Goal: Register for event/course

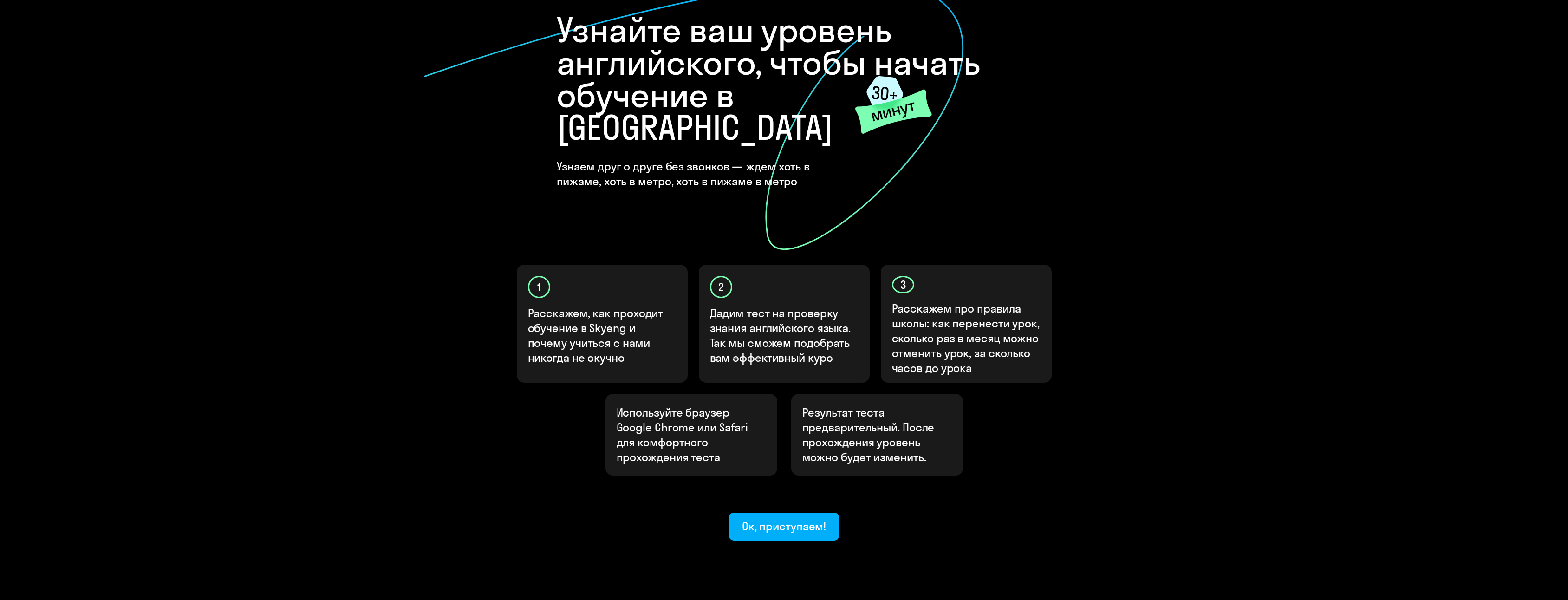
scroll to position [71, 0]
click at [775, 518] on div "Ок, приступаем!" at bounding box center [784, 525] width 85 height 15
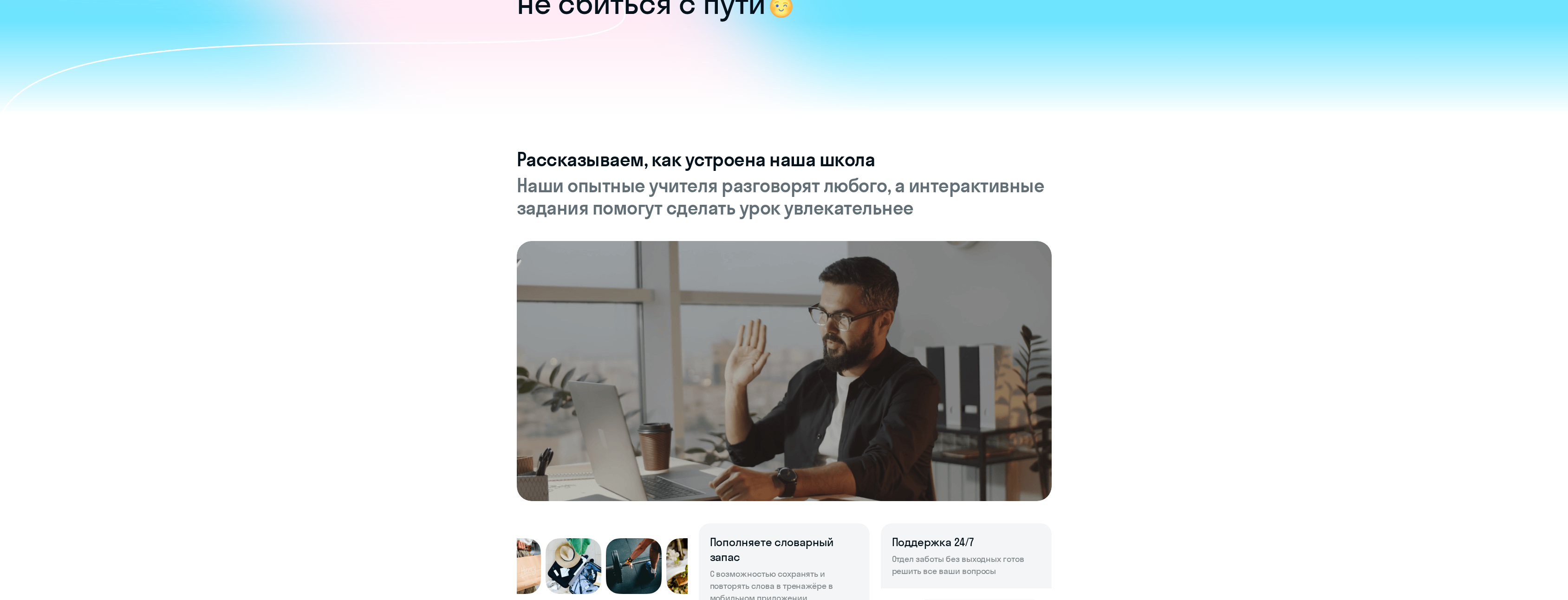
scroll to position [186, 0]
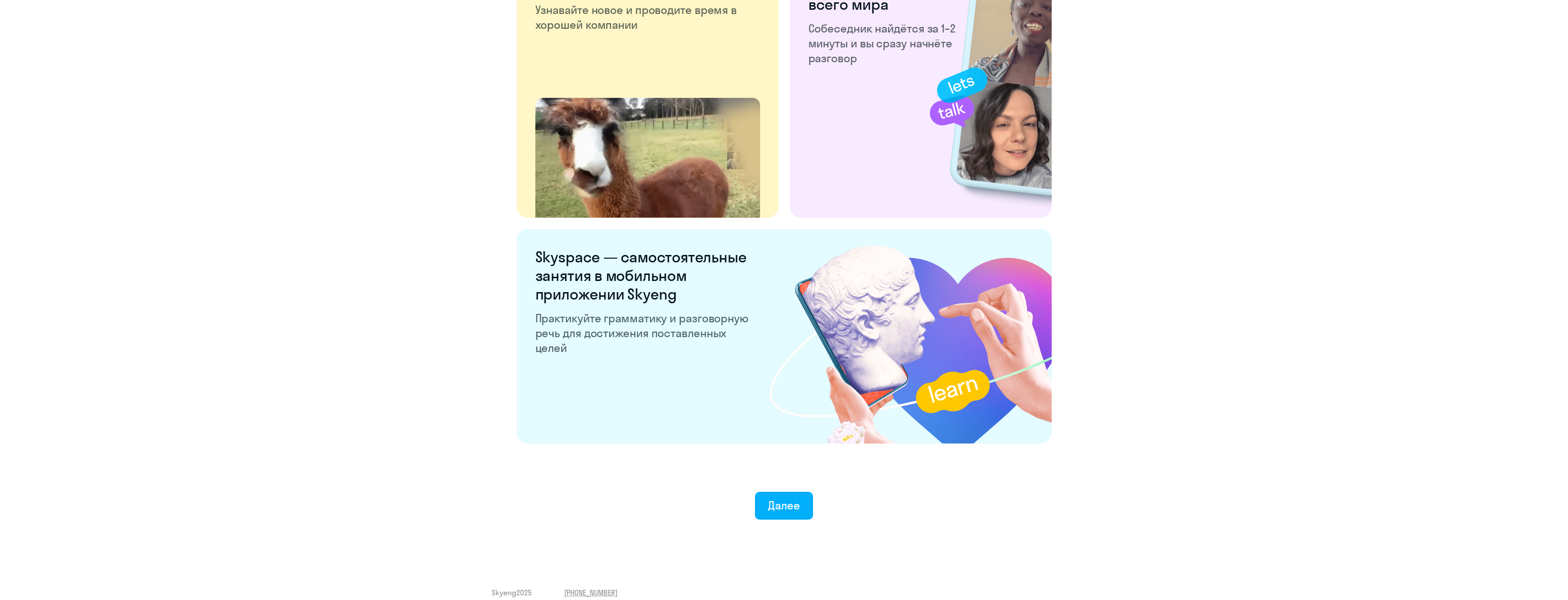
scroll to position [1553, 0]
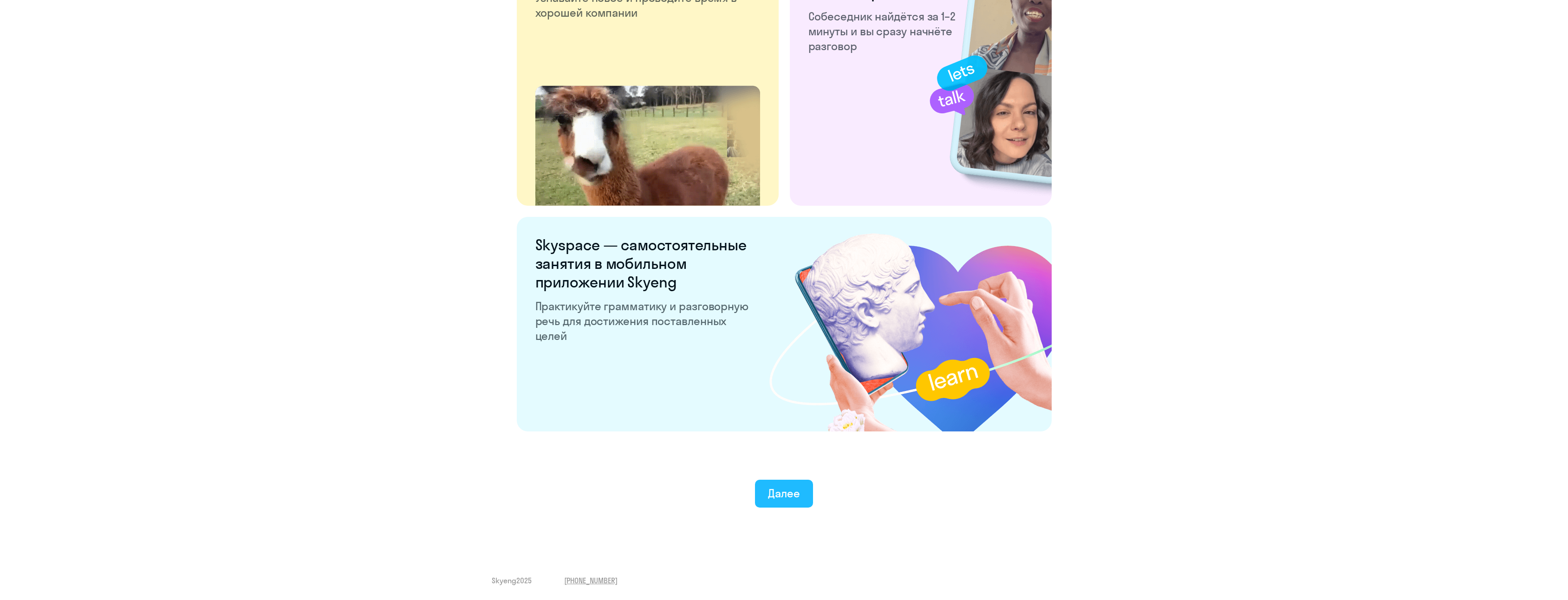
click at [791, 481] on button "Далее" at bounding box center [784, 493] width 58 height 27
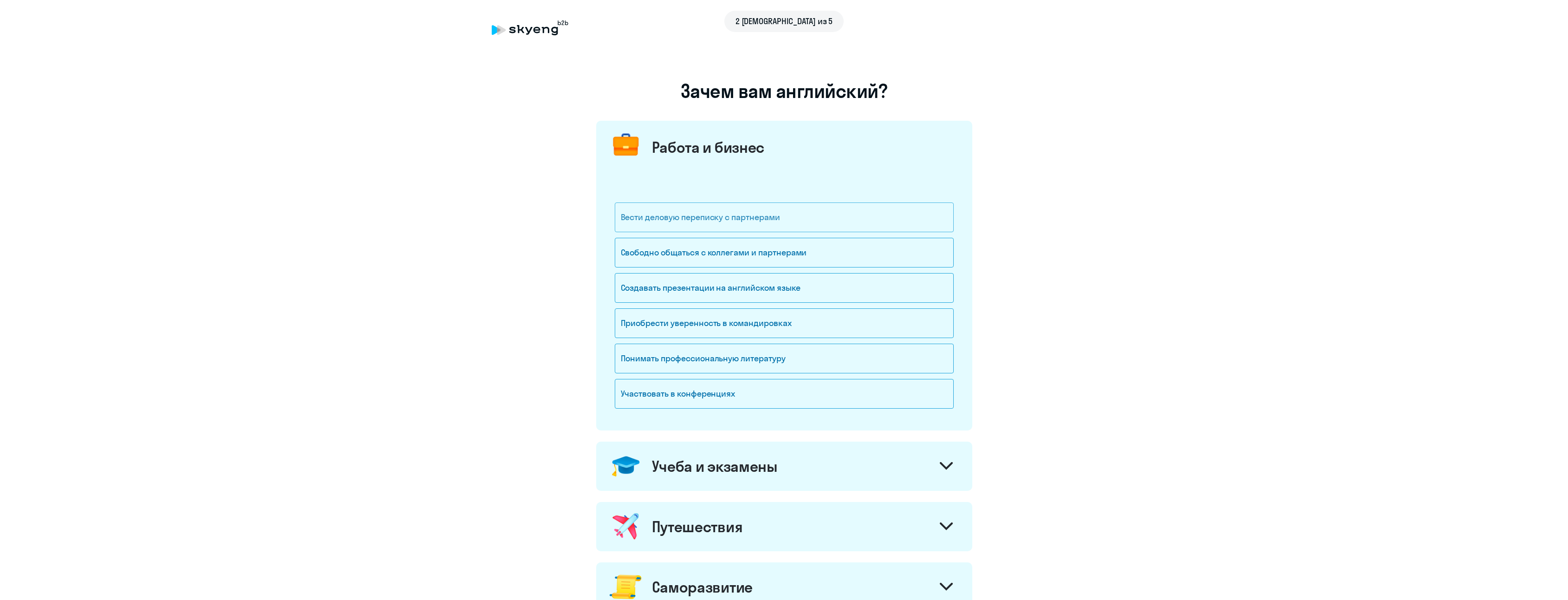
click at [689, 219] on div "Вести деловую переписку с партнерами" at bounding box center [784, 218] width 339 height 30
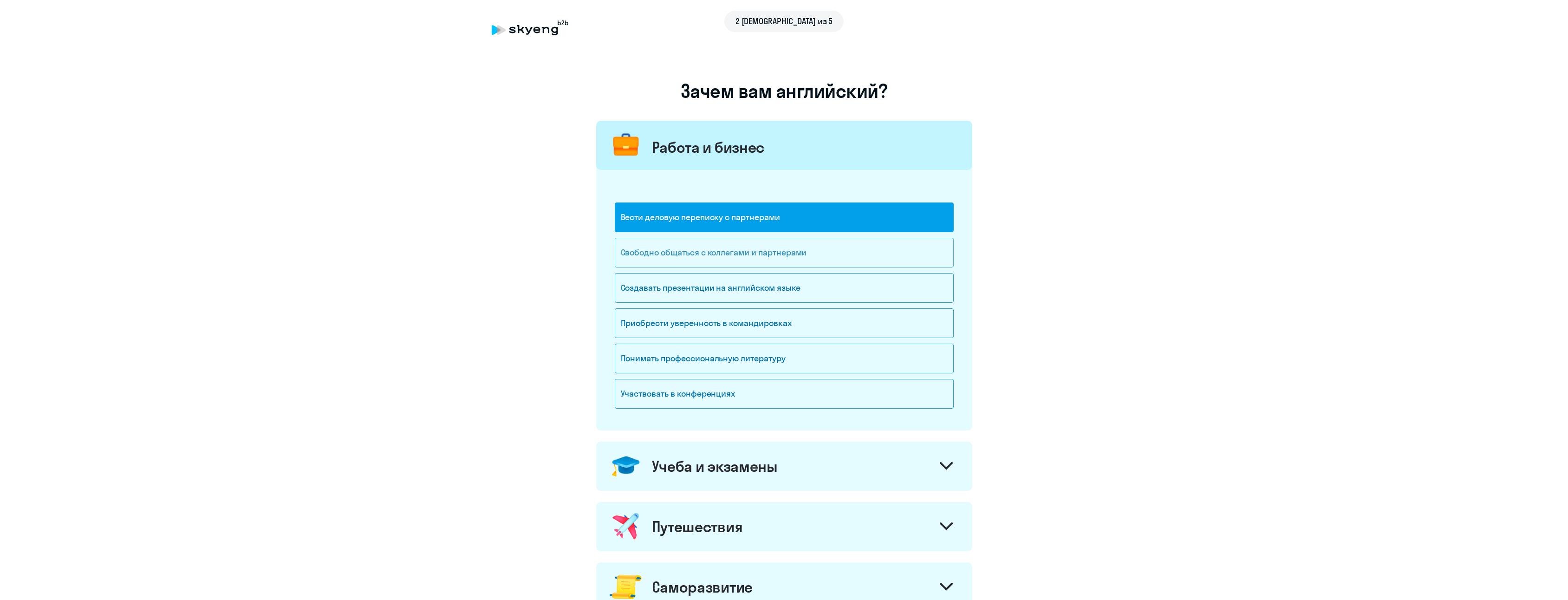
click at [699, 258] on div "Свободно общаться с коллегами и партнерами" at bounding box center [784, 253] width 339 height 30
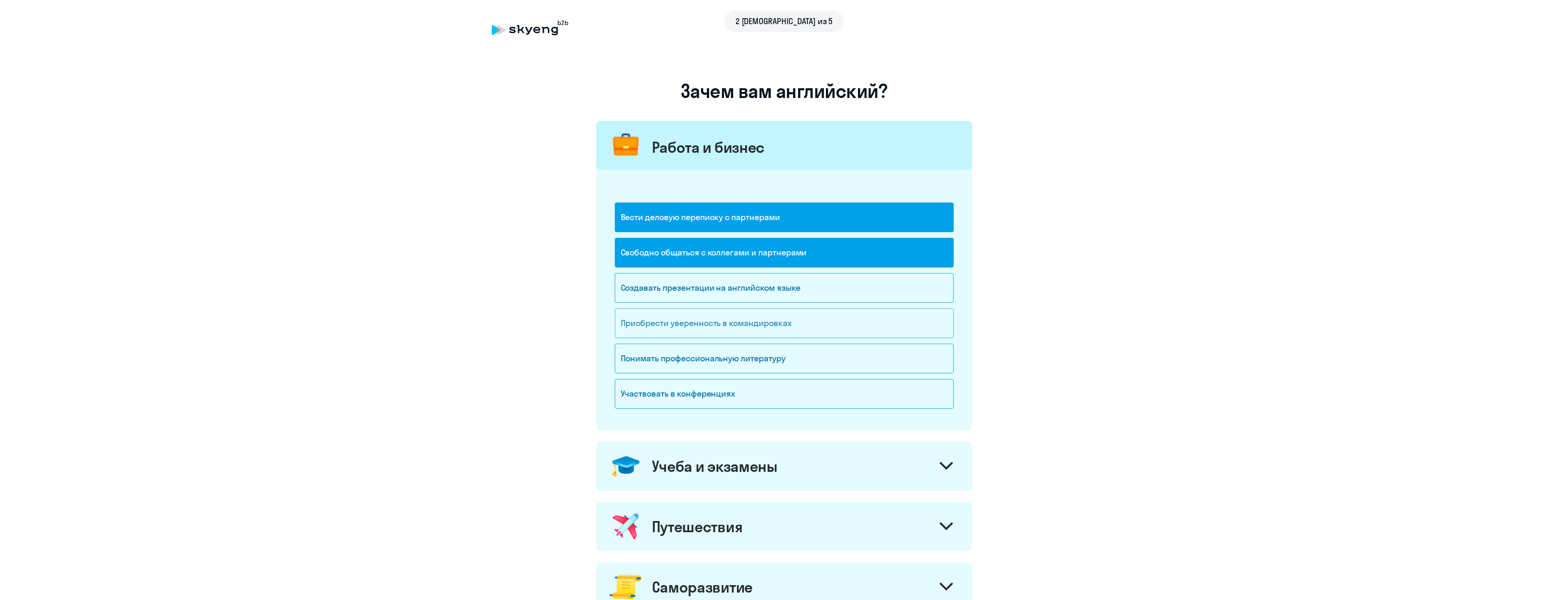
click at [715, 325] on div "Приобрести уверенность в командировках" at bounding box center [784, 324] width 339 height 30
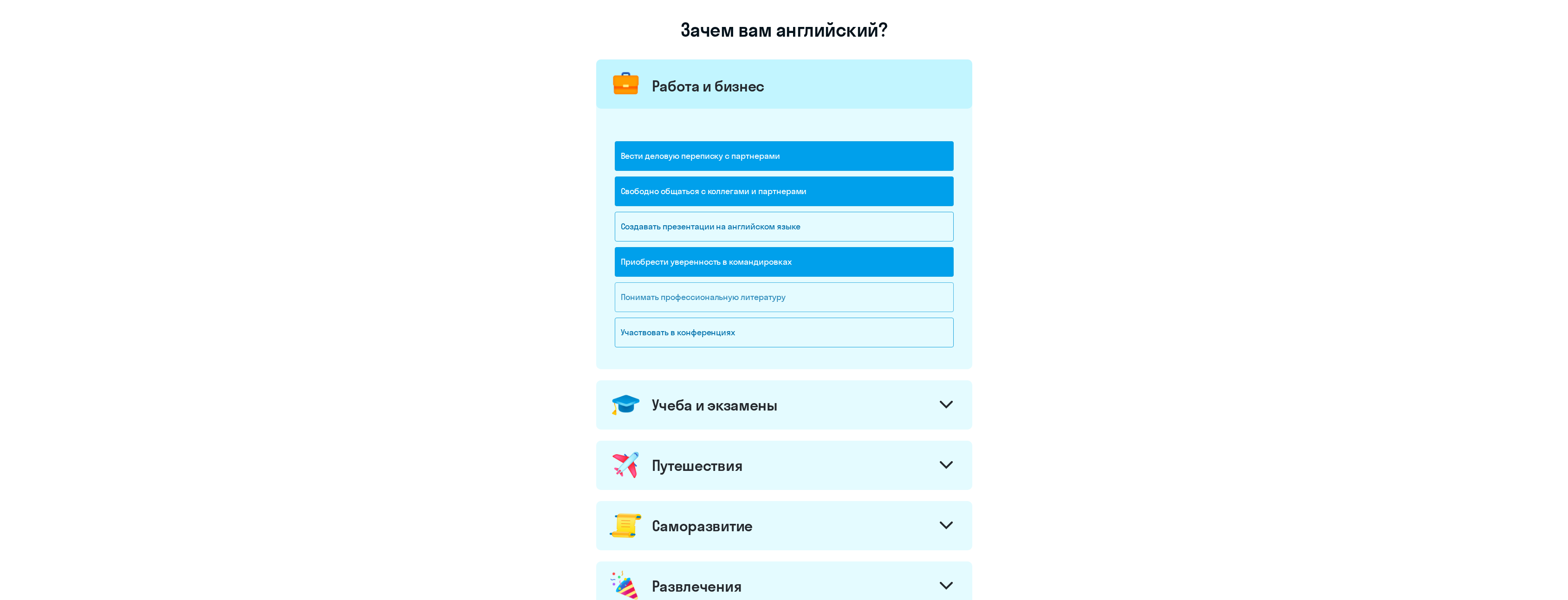
scroll to position [93, 0]
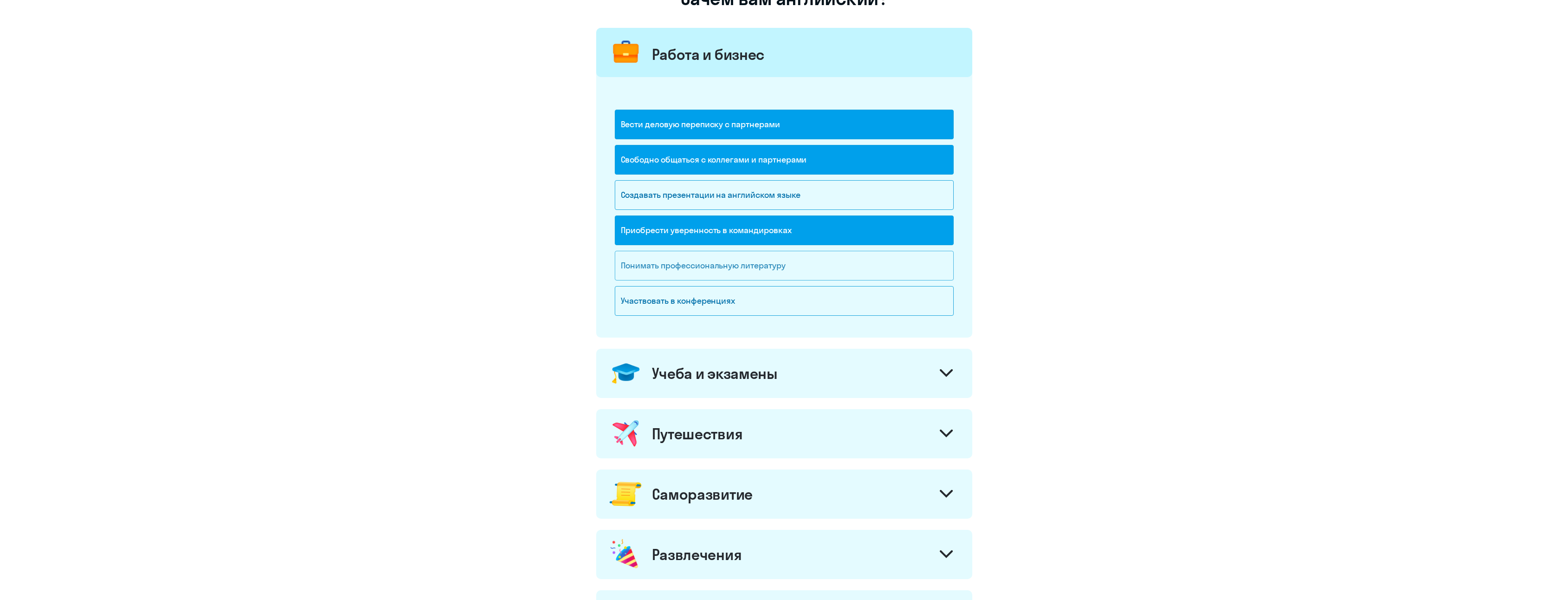
click at [700, 273] on div "Понимать профессиональную литературу" at bounding box center [784, 265] width 339 height 30
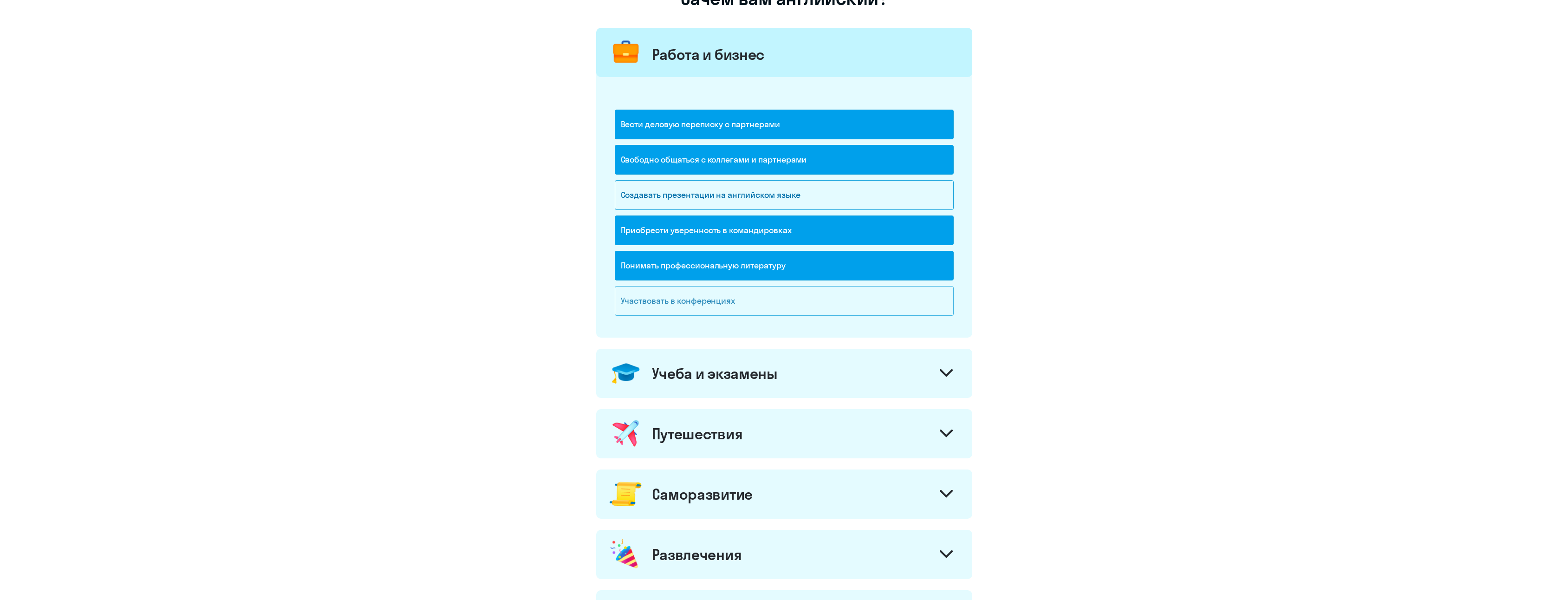
click at [704, 304] on div "Участвовать в конференциях" at bounding box center [784, 301] width 339 height 30
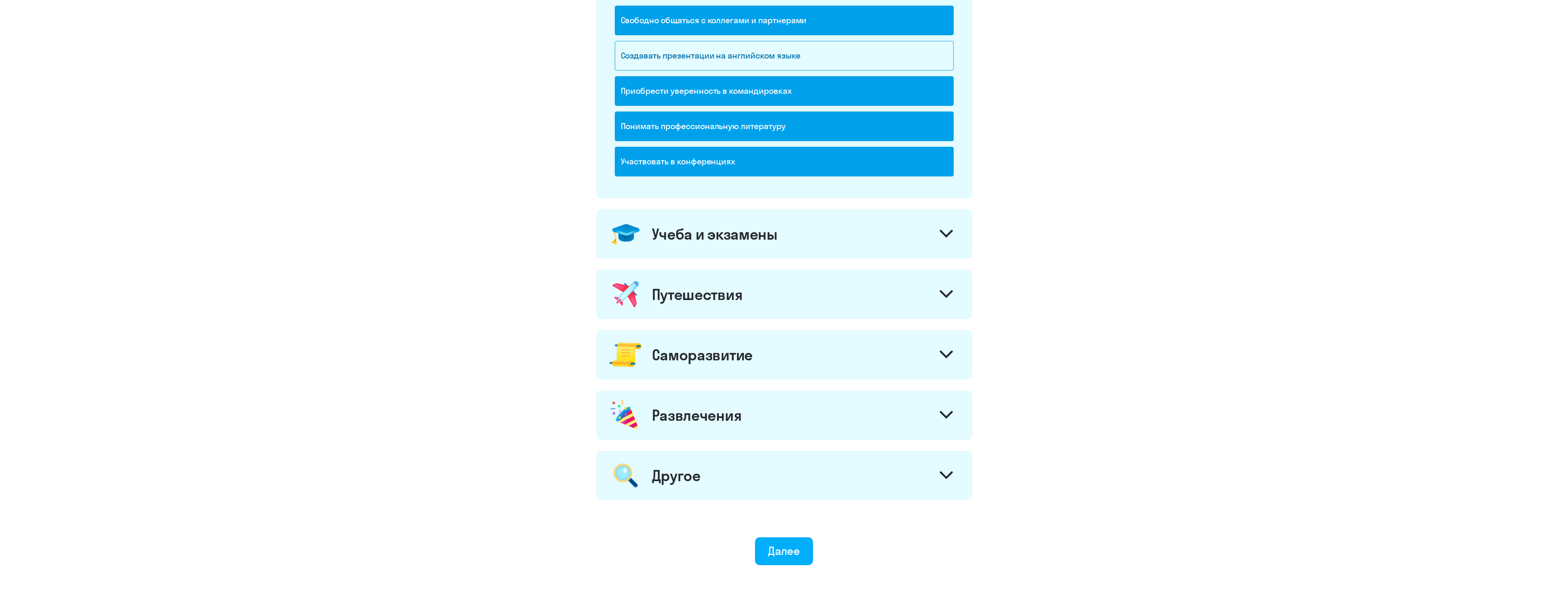
click at [762, 237] on div "Учеба и экзамены" at bounding box center [715, 234] width 126 height 19
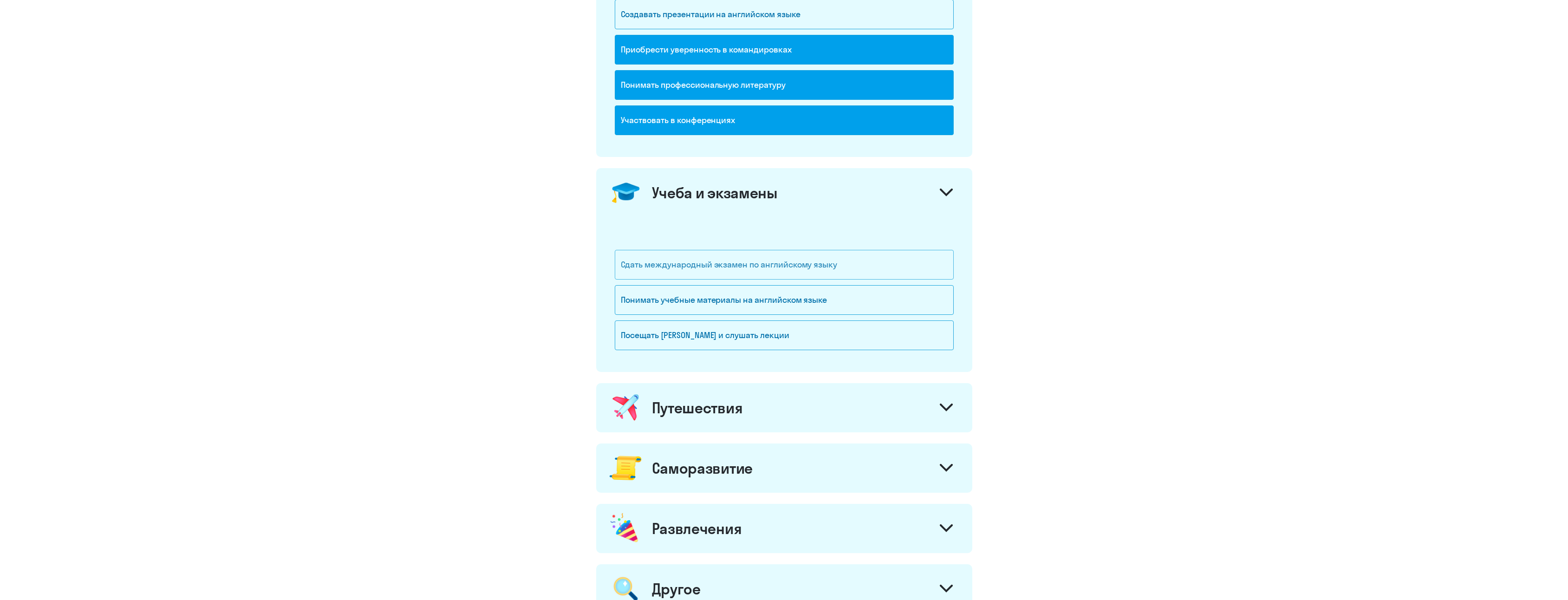
scroll to position [279, 0]
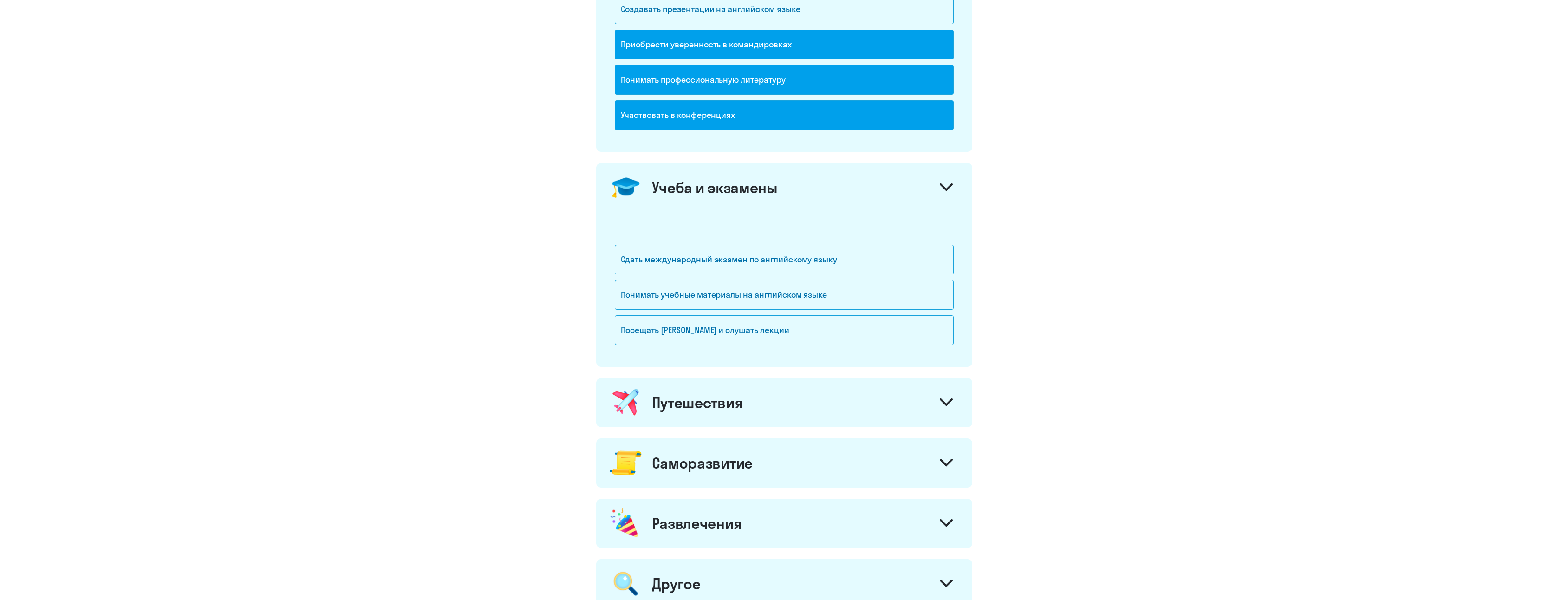
click at [738, 189] on div "Учеба и экзамены" at bounding box center [715, 188] width 126 height 19
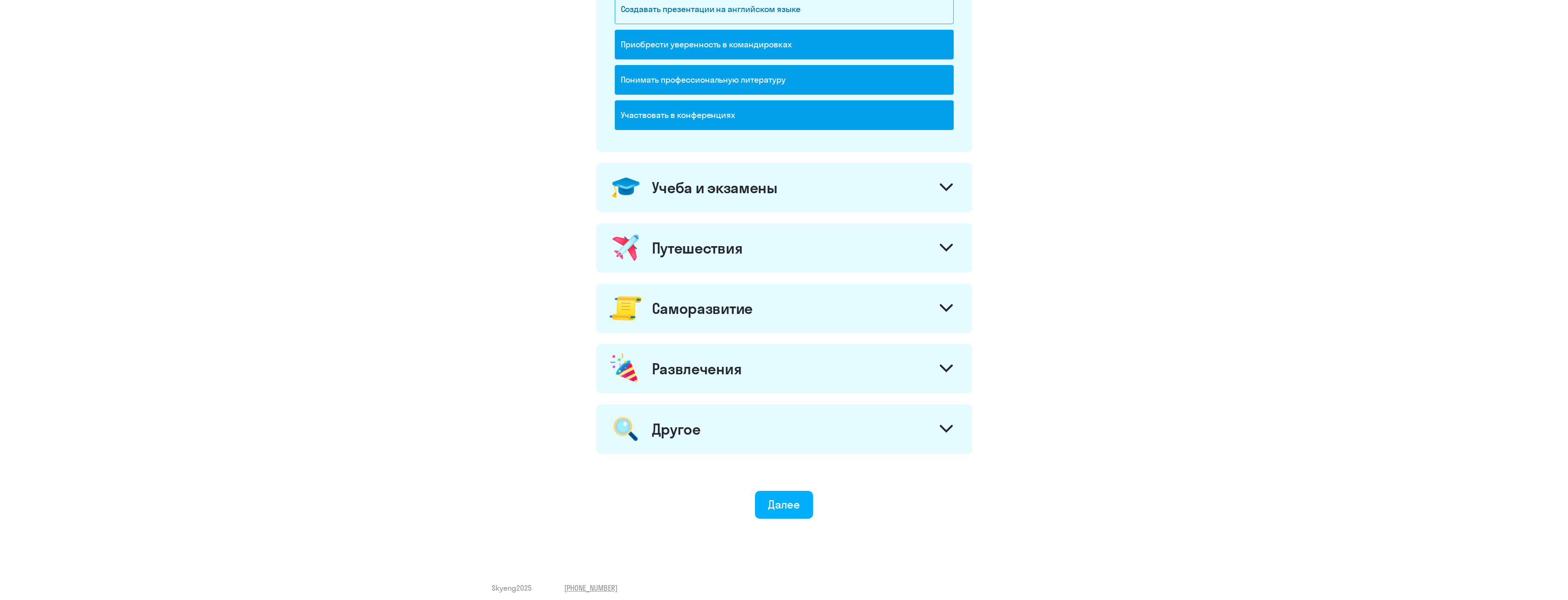
click at [726, 255] on div "Путешествия" at bounding box center [697, 248] width 91 height 19
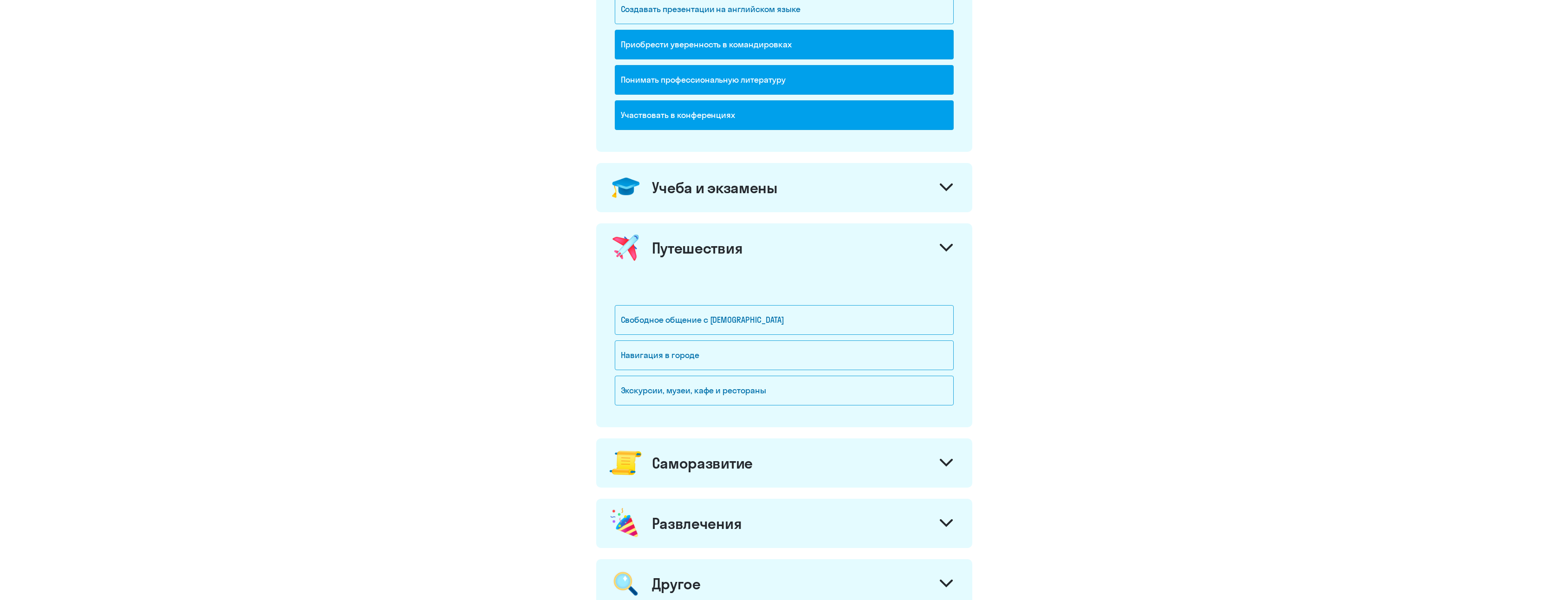
click at [725, 253] on div "Путешествия" at bounding box center [697, 248] width 91 height 19
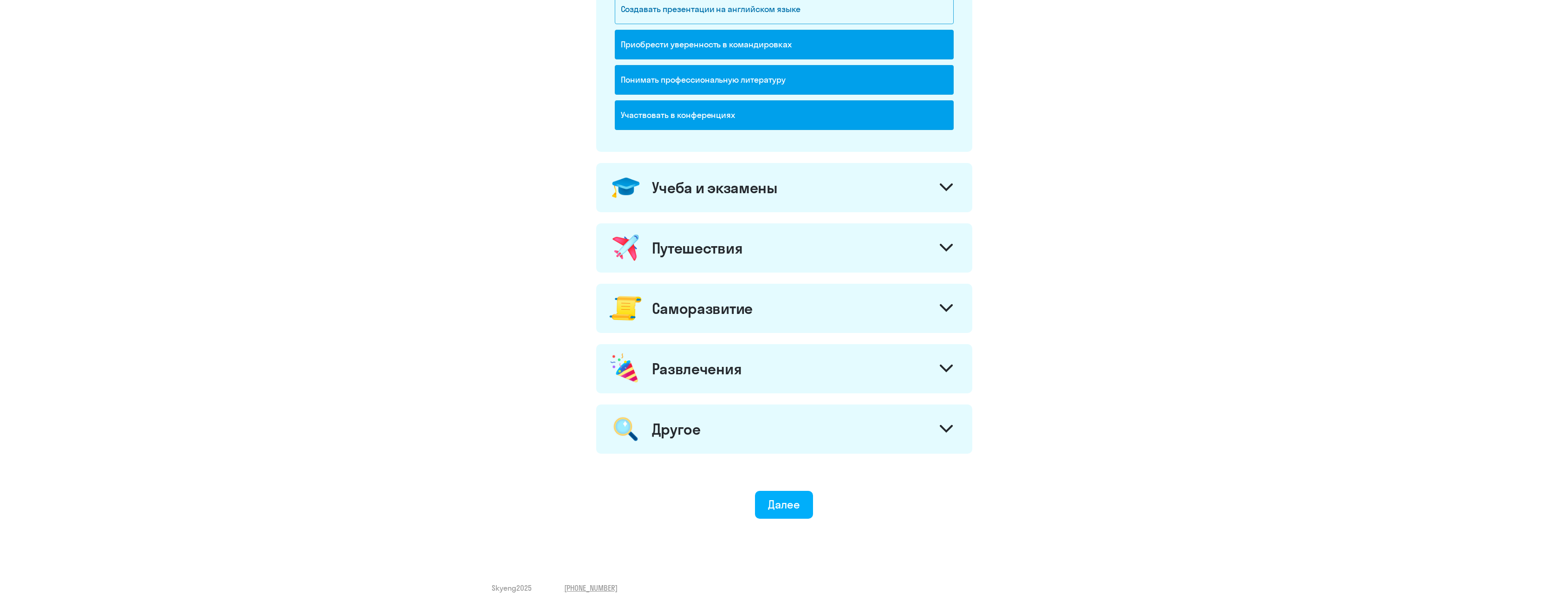
click at [722, 316] on div "Саморазвитие" at bounding box center [702, 309] width 101 height 19
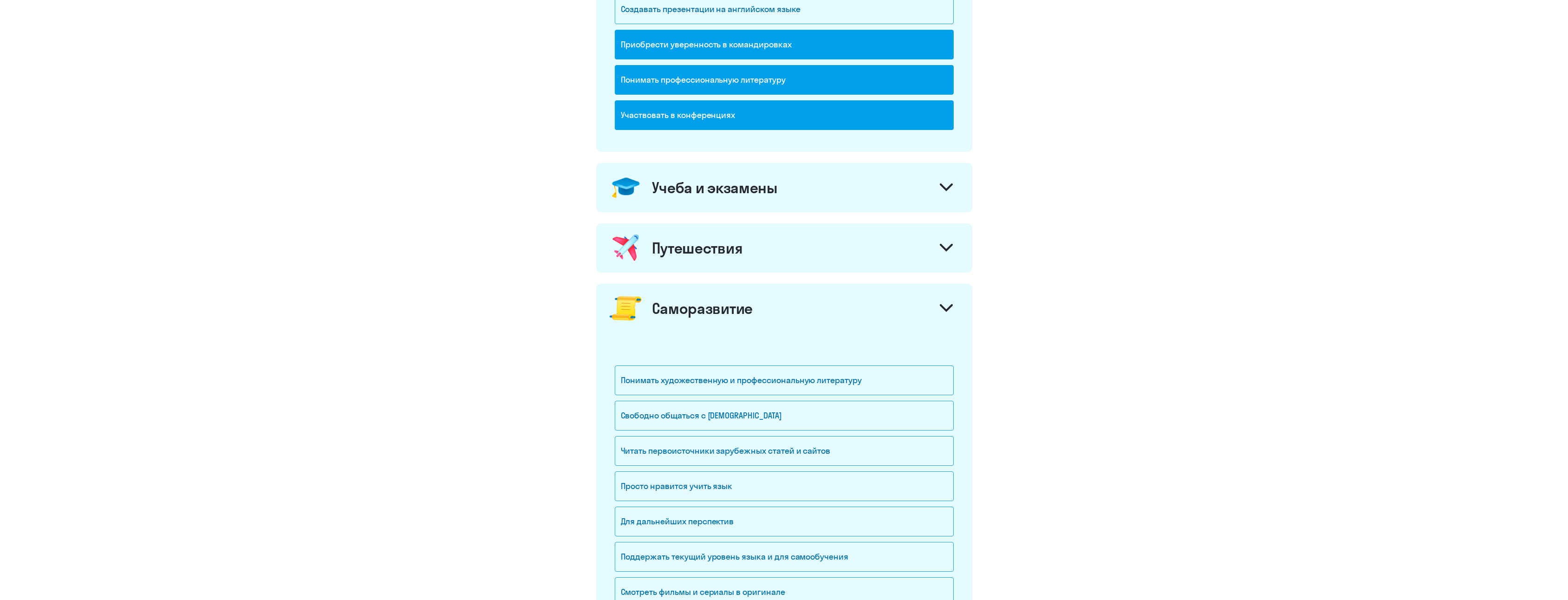
click at [720, 314] on div "Саморазвитие" at bounding box center [702, 309] width 101 height 19
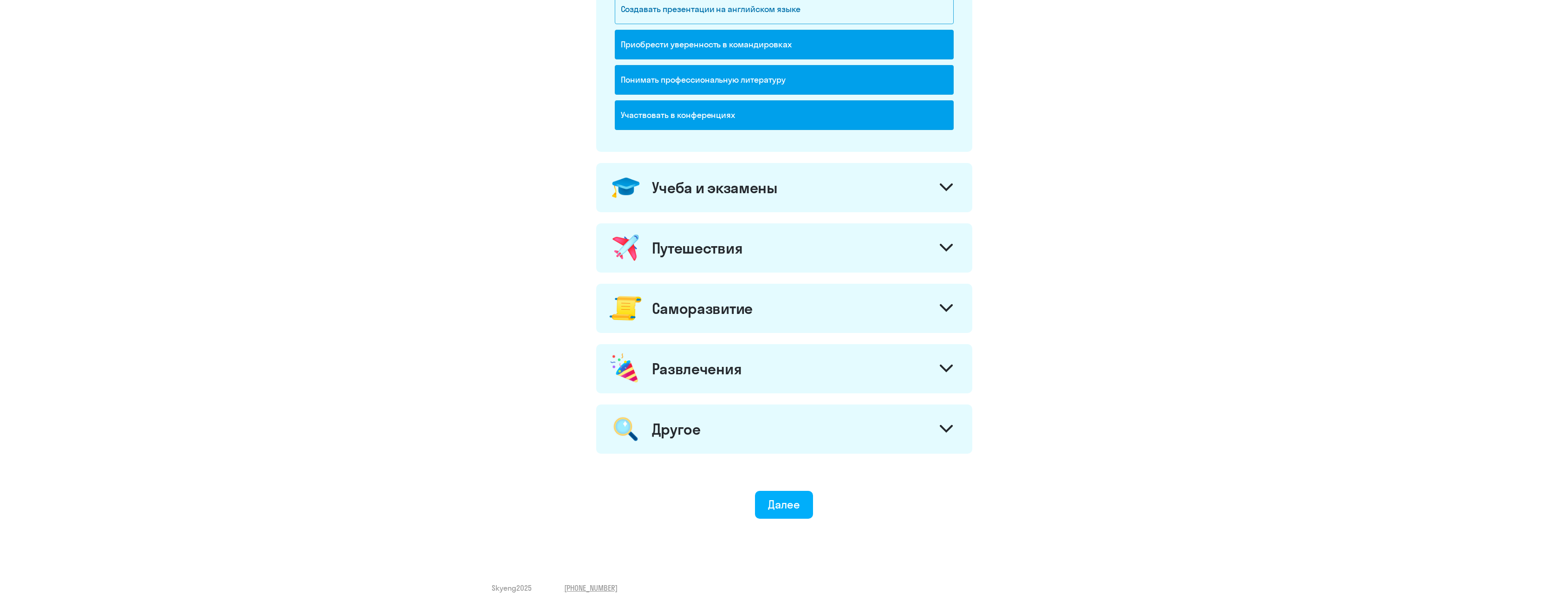
click at [711, 408] on div "Другое" at bounding box center [784, 429] width 376 height 49
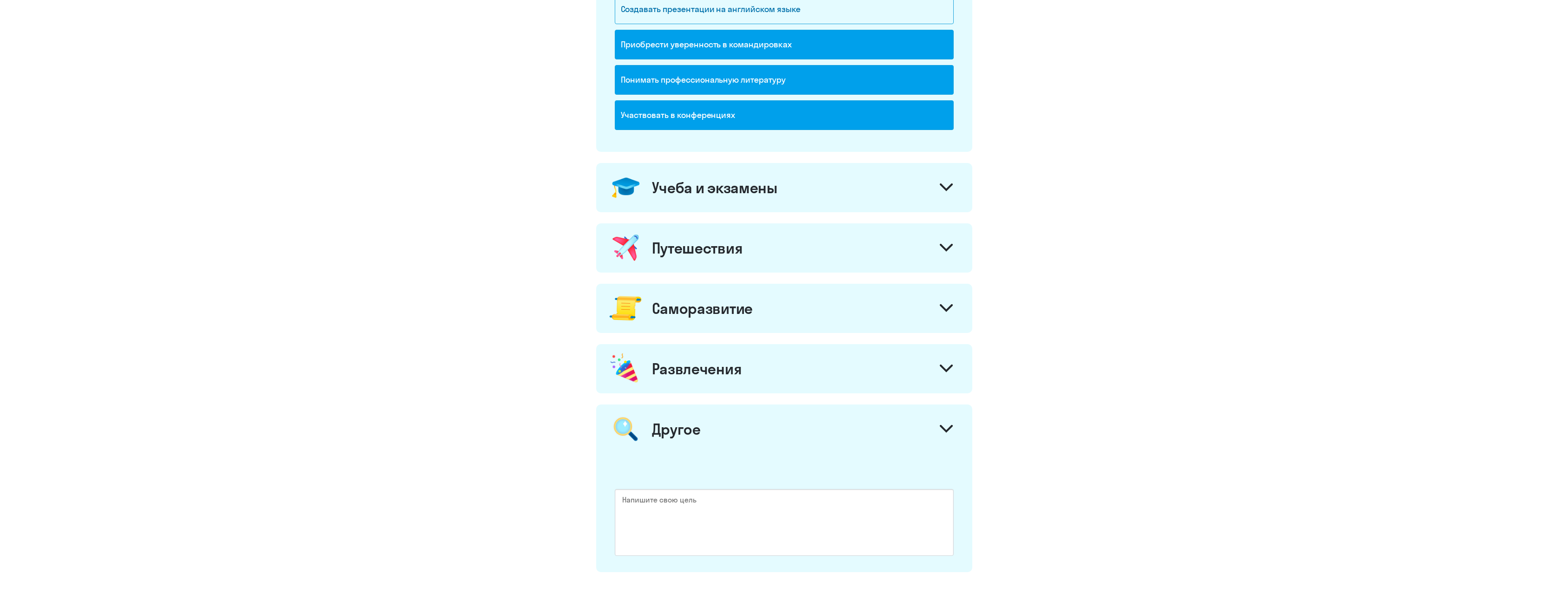
click at [715, 423] on div "Другое" at bounding box center [784, 429] width 376 height 49
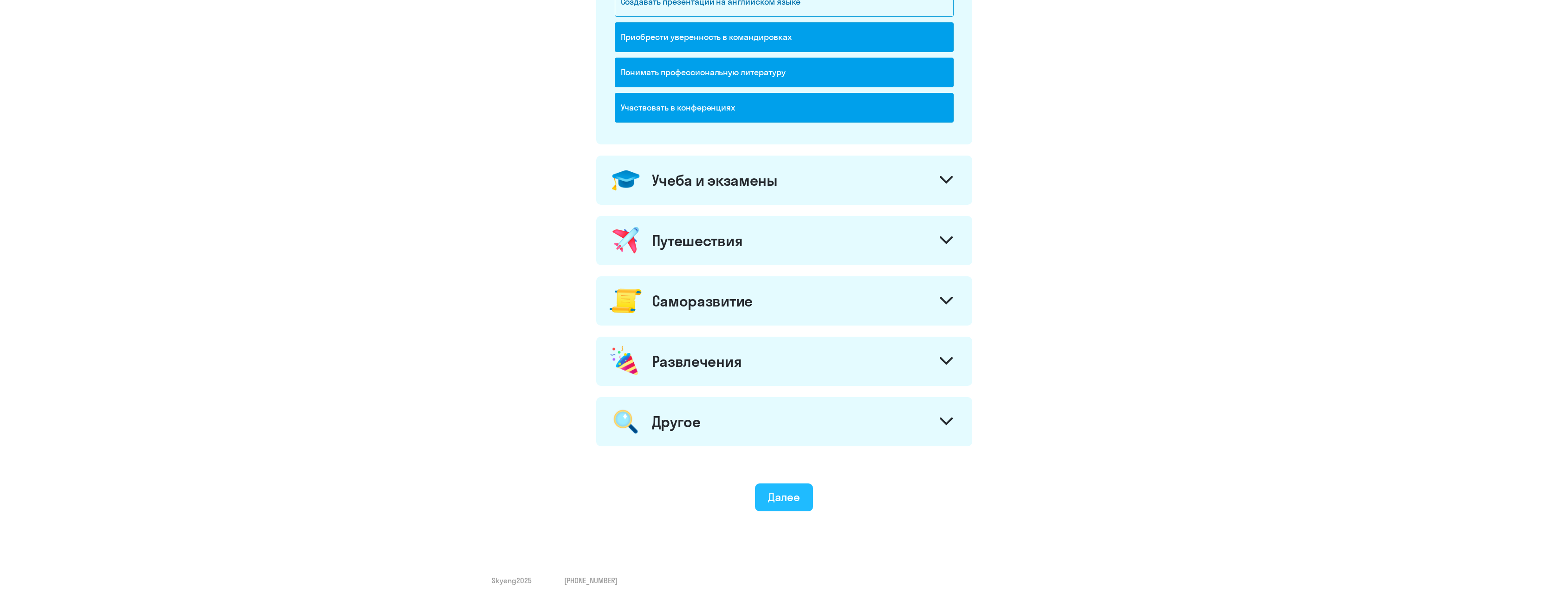
click at [786, 492] on div "Далее" at bounding box center [784, 496] width 32 height 15
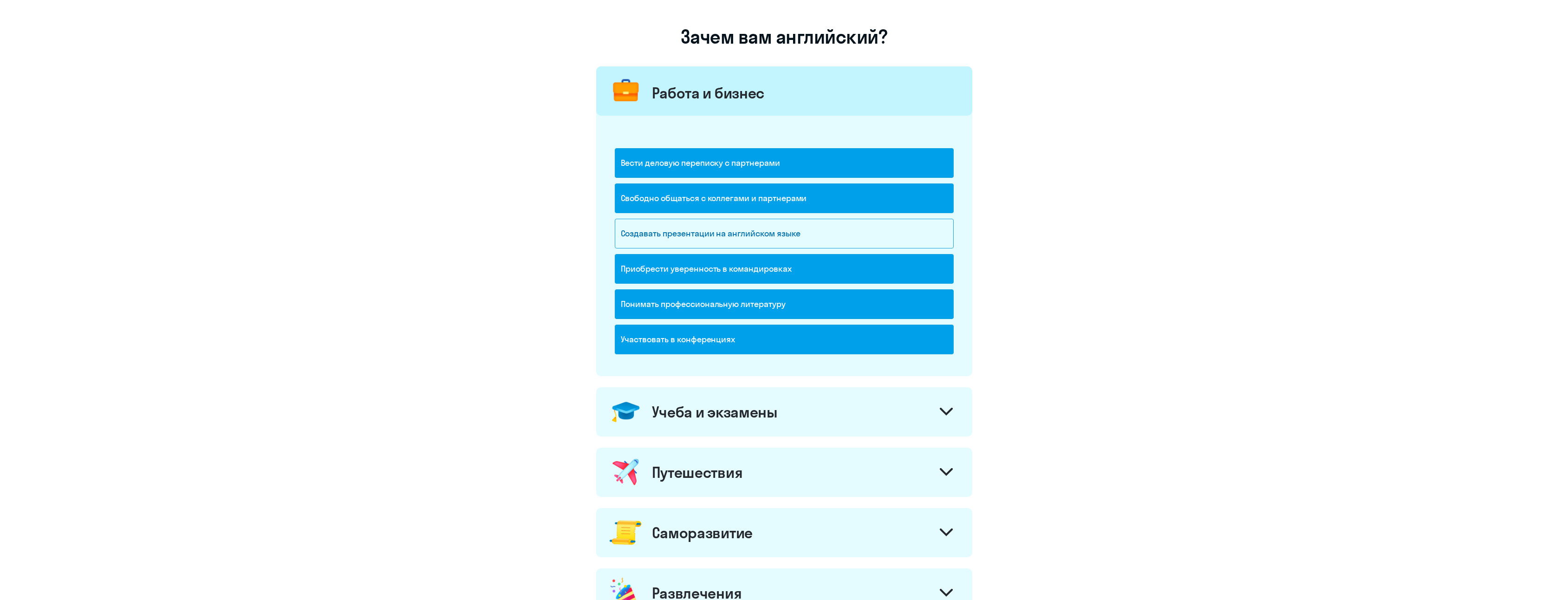
scroll to position [54, 0]
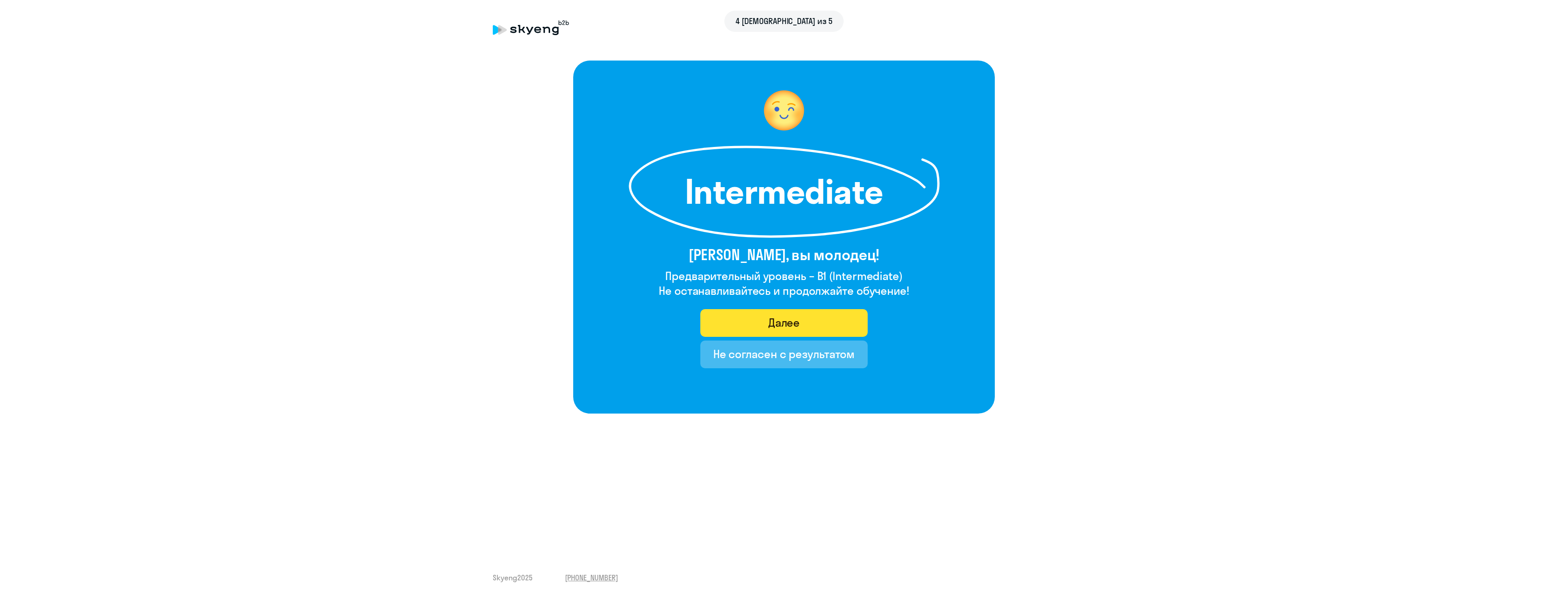
click at [845, 320] on button "Далее" at bounding box center [784, 323] width 168 height 27
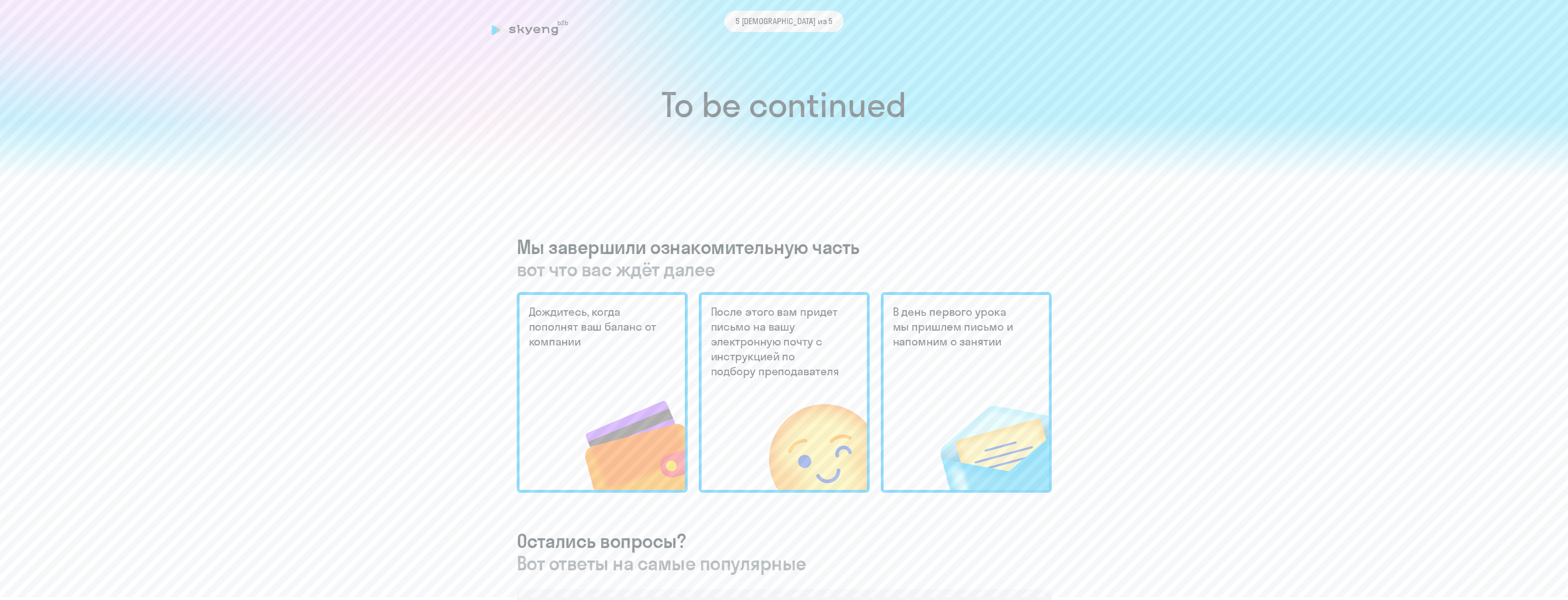
click at [712, 198] on div "To be continued Мы завершили ознакомительную часть вот что вас ждёт далее Дожди…" at bounding box center [784, 415] width 1531 height 927
drag, startPoint x: 694, startPoint y: 179, endPoint x: 700, endPoint y: 179, distance: 6.0
click at [694, 179] on div "To be continued Мы завершили ознакомительную часть вот что вас ждёт далее Дожди…" at bounding box center [784, 415] width 1531 height 927
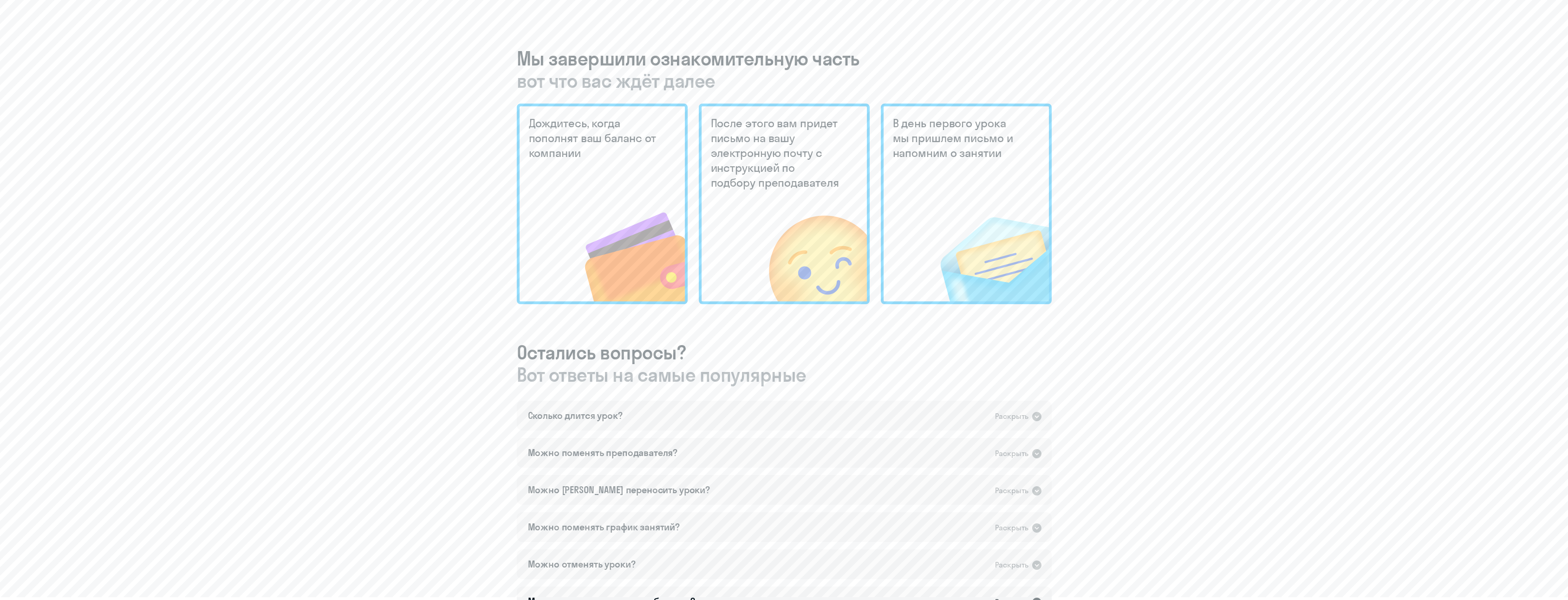
scroll to position [371, 0]
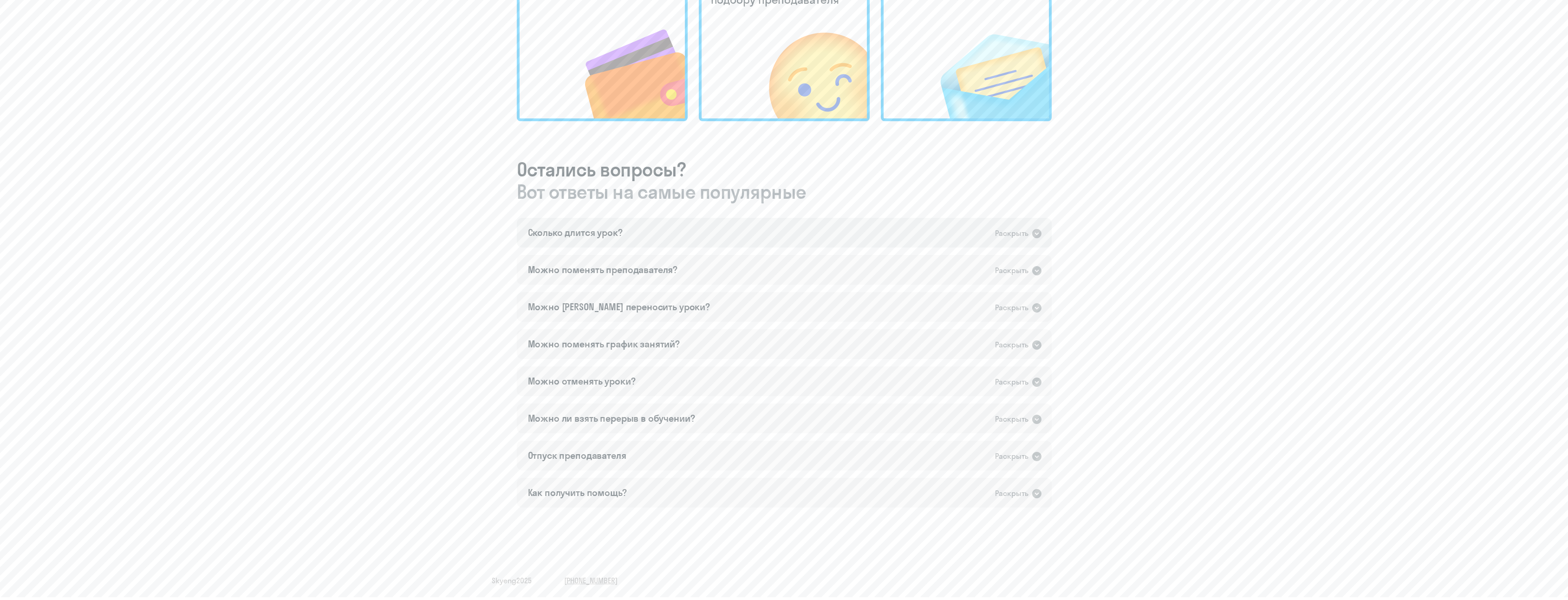
click at [778, 228] on div "Сколько длится урок? Раскрыть" at bounding box center [784, 232] width 535 height 30
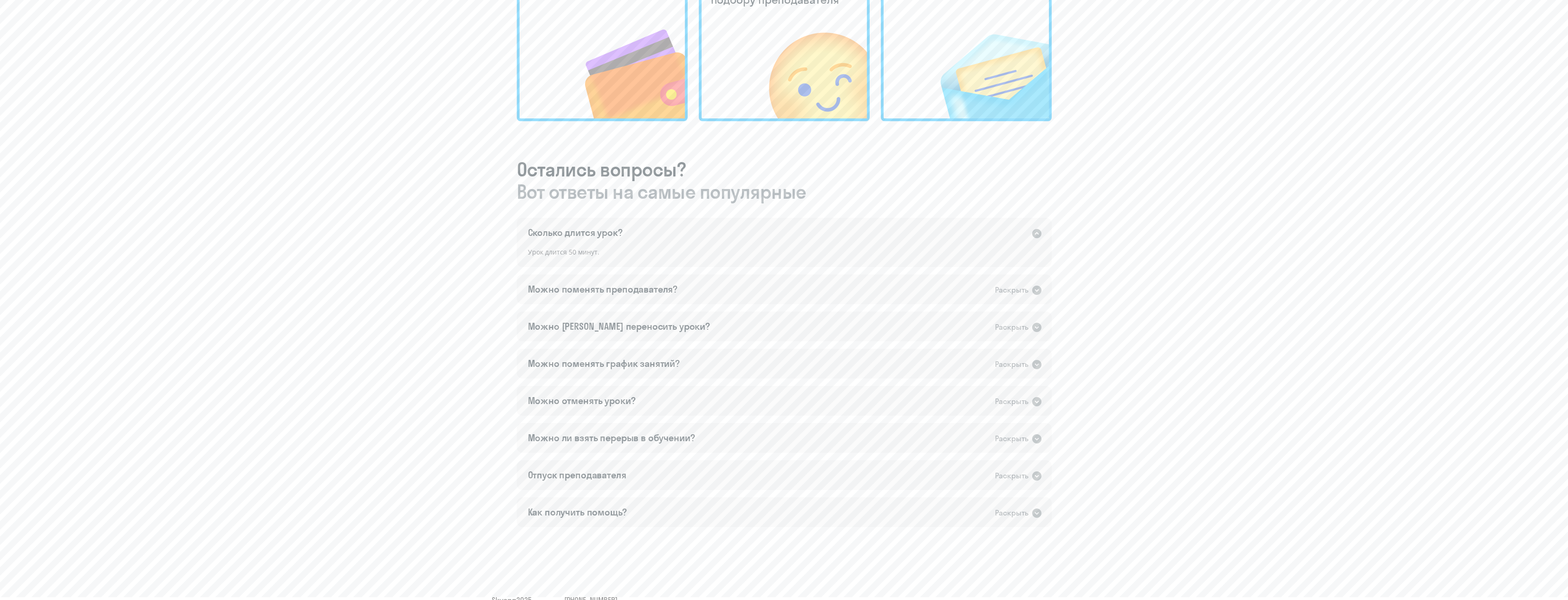
click at [773, 228] on div "Сколько длится урок? Раскрыть" at bounding box center [784, 232] width 535 height 30
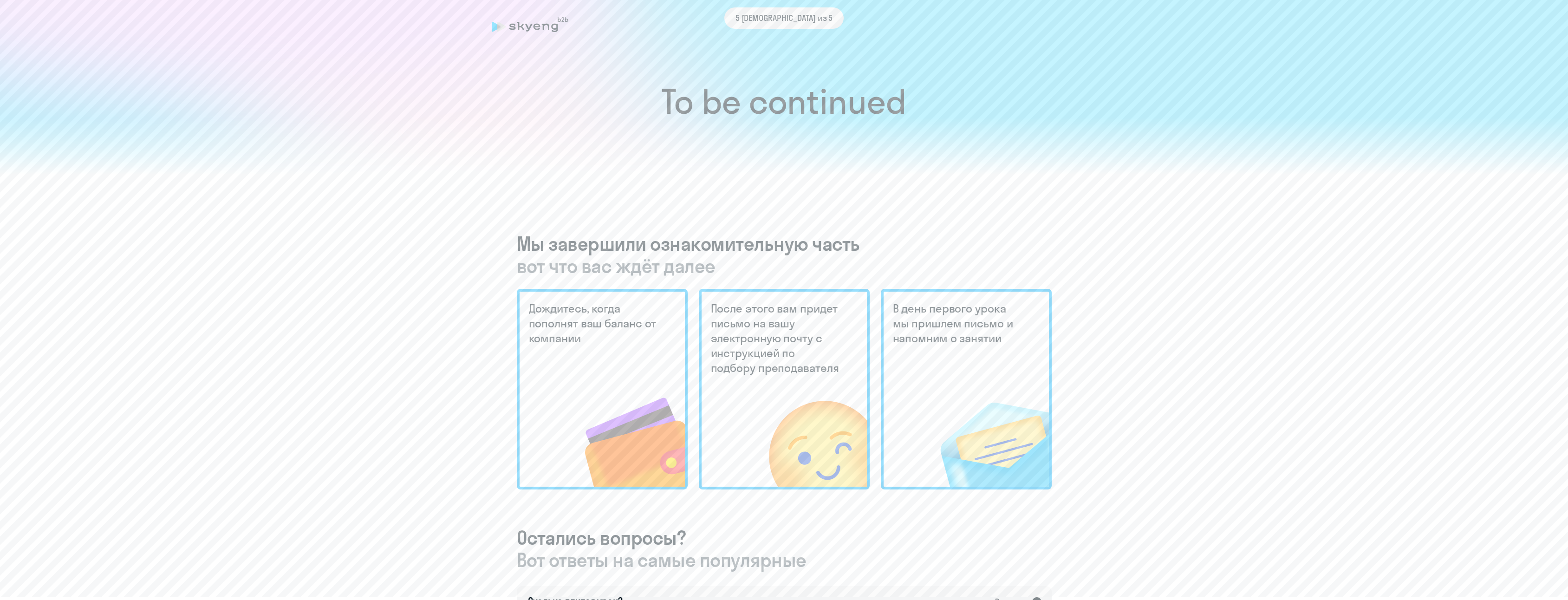
scroll to position [0, 0]
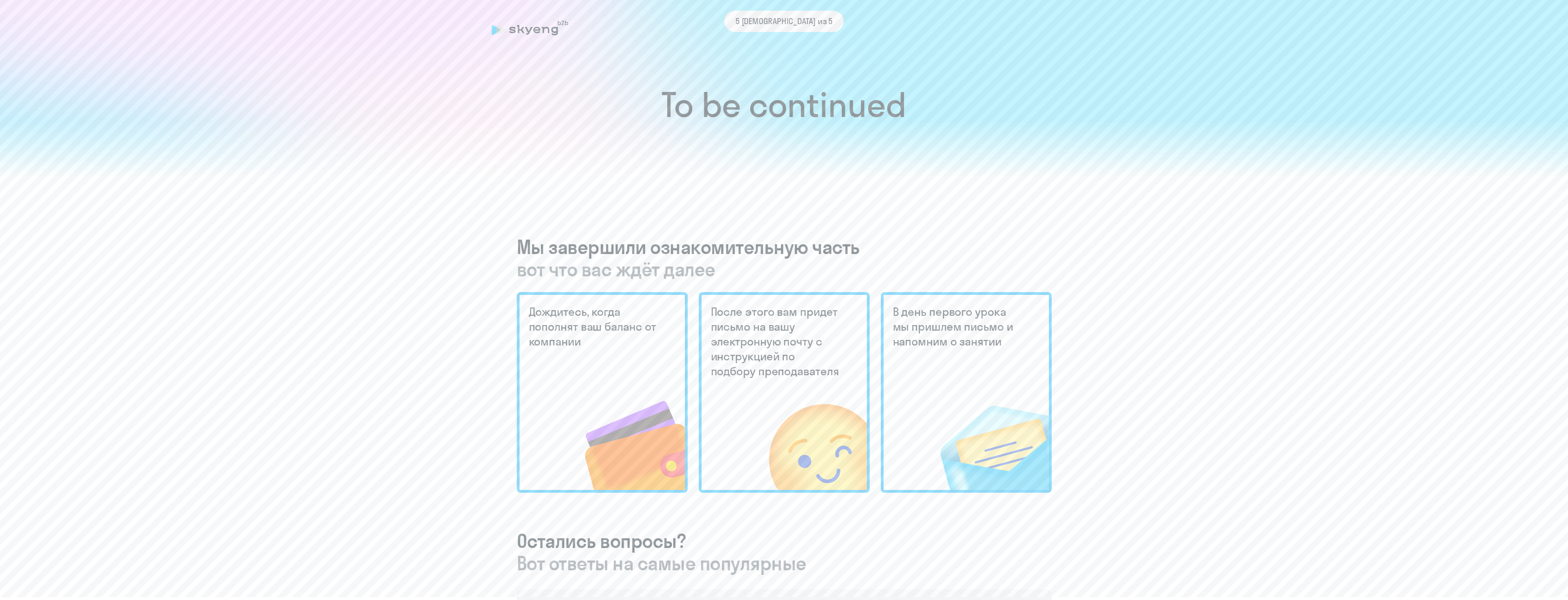
click at [713, 195] on div "To be continued Мы завершили ознакомительную часть вот что вас ждёт далее Дожди…" at bounding box center [784, 415] width 1531 height 927
click at [450, 217] on div "To be continued Мы завершили ознакомительную часть вот что вас ждёт далее Дожди…" at bounding box center [784, 415] width 1531 height 927
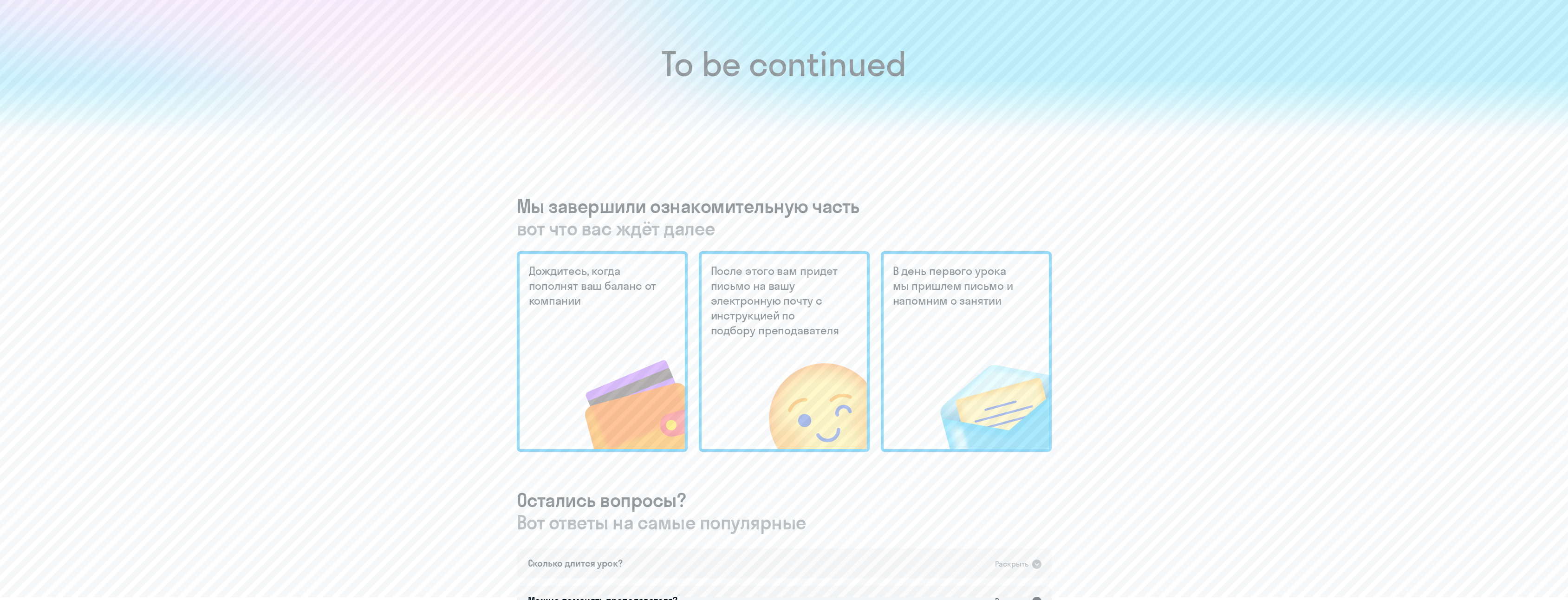
scroll to position [46, 0]
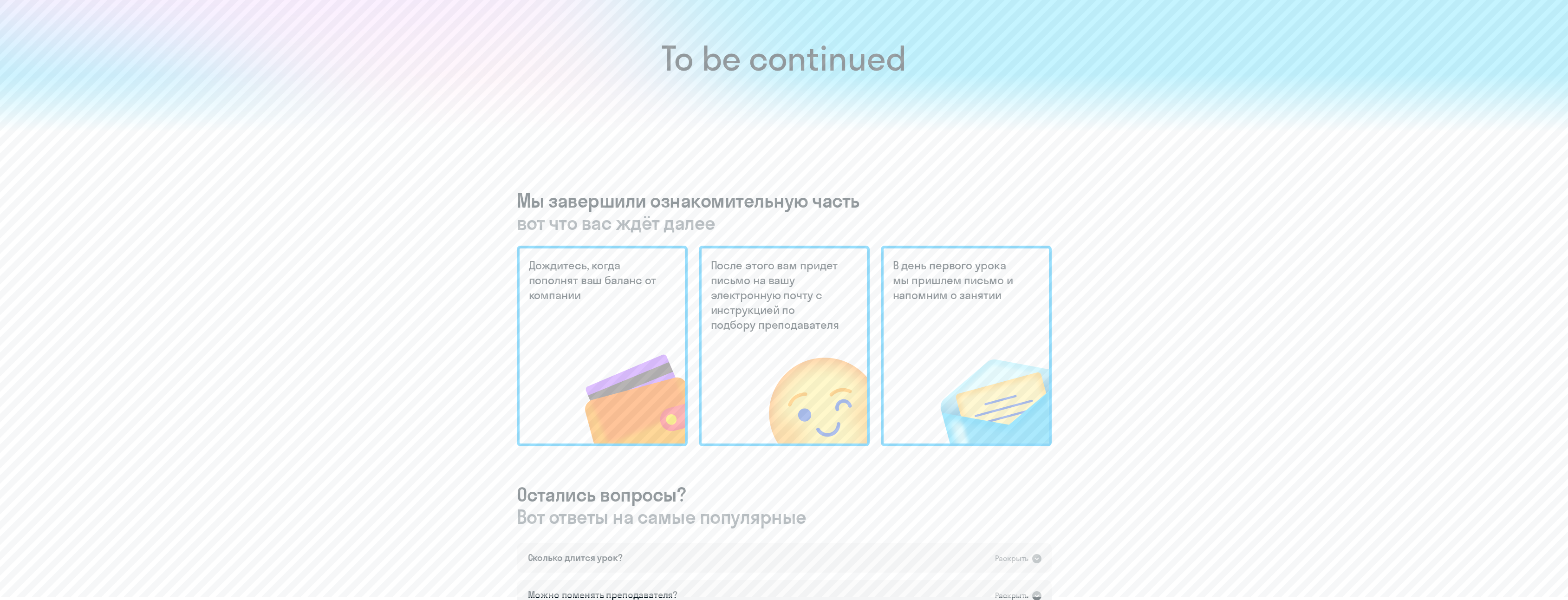
click at [532, 225] on span "вот что вас ждёт далее" at bounding box center [784, 223] width 535 height 22
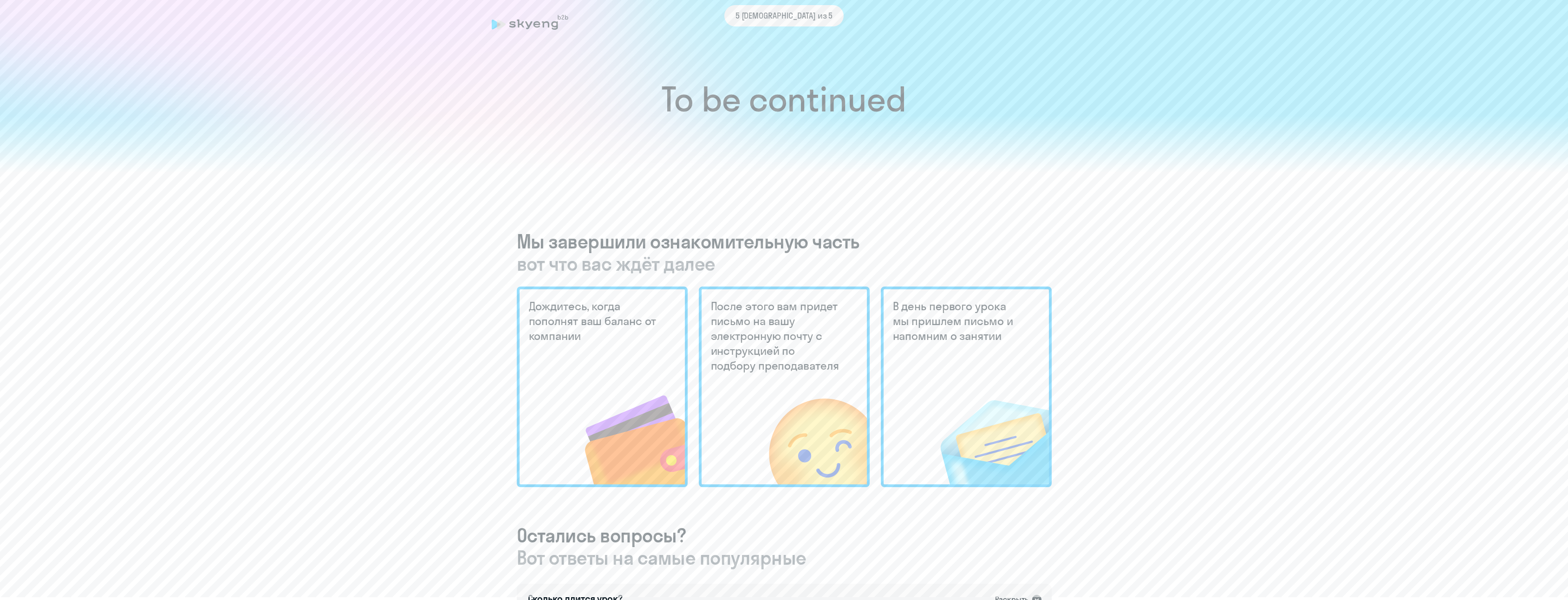
scroll to position [0, 0]
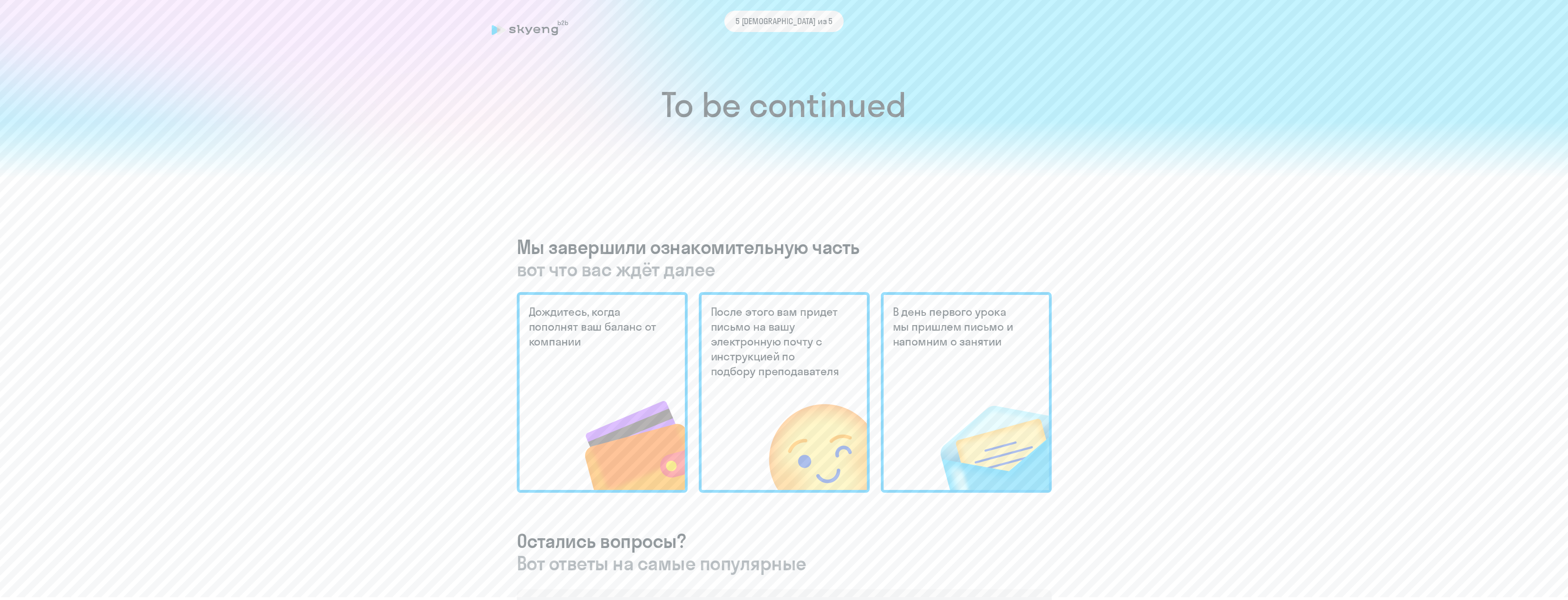
click at [490, 118] on h1 "To be continued" at bounding box center [784, 104] width 1531 height 32
click at [698, 148] on div at bounding box center [784, 149] width 1568 height 57
click at [756, 142] on div at bounding box center [784, 149] width 1568 height 57
